Goal: Find specific page/section: Find specific page/section

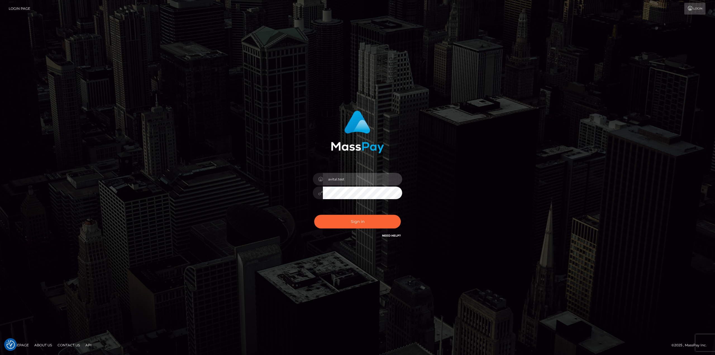
click at [392, 178] on input "avital.test" at bounding box center [362, 179] width 79 height 13
type input "avital.dev"
click at [369, 226] on button "Sign in" at bounding box center [357, 222] width 87 height 14
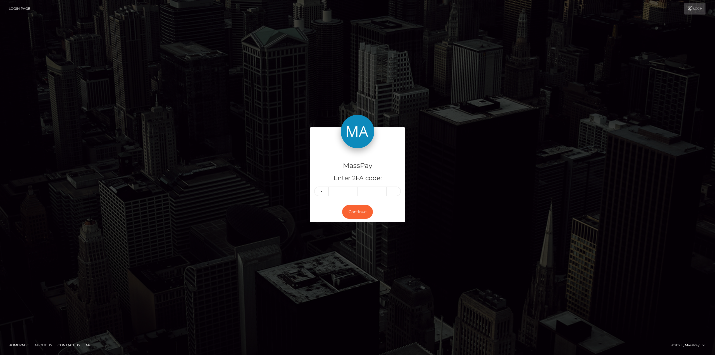
type input "1"
type input "3"
type input "0"
type input "2"
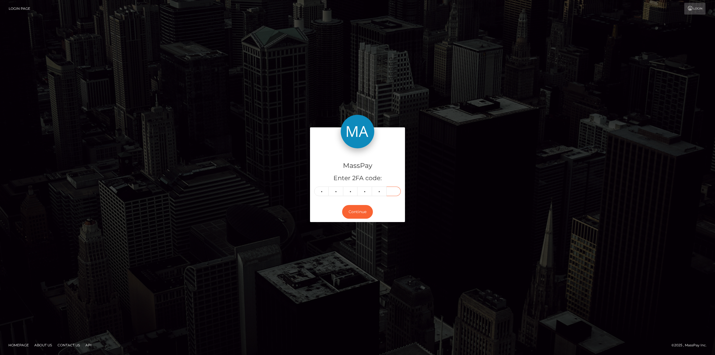
type input "6"
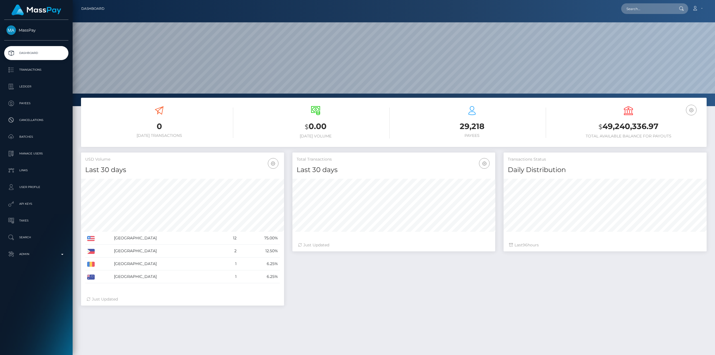
scroll to position [99, 203]
click at [661, 7] on input "text" at bounding box center [647, 8] width 52 height 11
paste input "caladorpropertiessale@gmail.com"
type input "caladorpropertiessale@gmail.com"
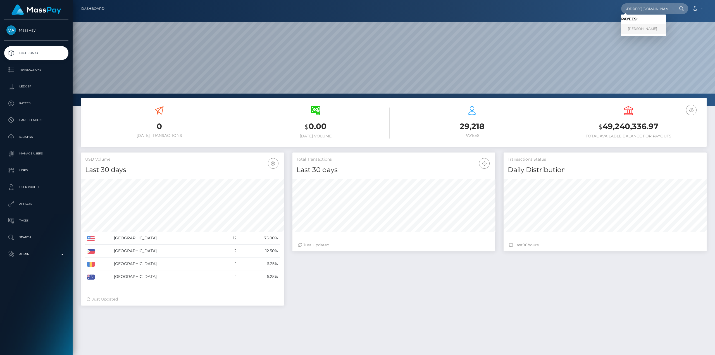
click at [653, 30] on link "DOMINIK LECHNER" at bounding box center [643, 29] width 45 height 10
